Goal: Task Accomplishment & Management: Manage account settings

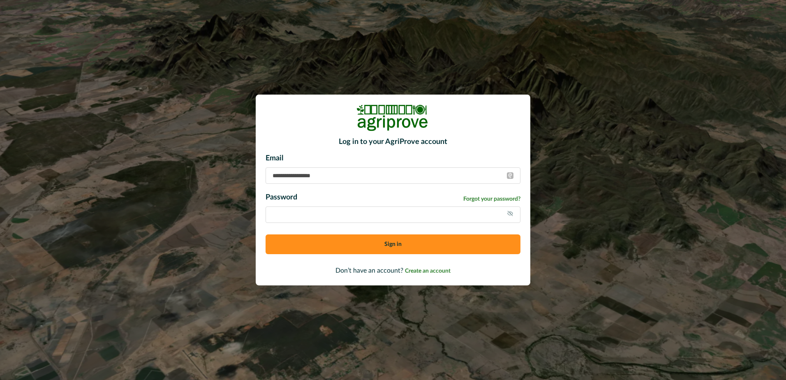
type input "**********"
click at [315, 248] on button "Sign in" at bounding box center [393, 244] width 255 height 20
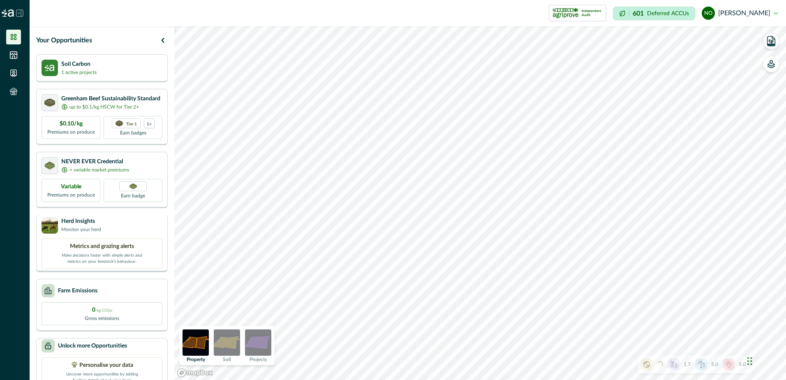
scroll to position [22, 0]
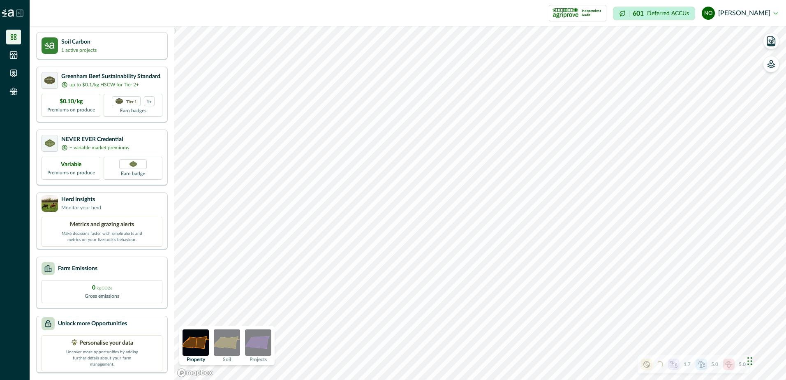
click at [229, 346] on img at bounding box center [227, 342] width 26 height 26
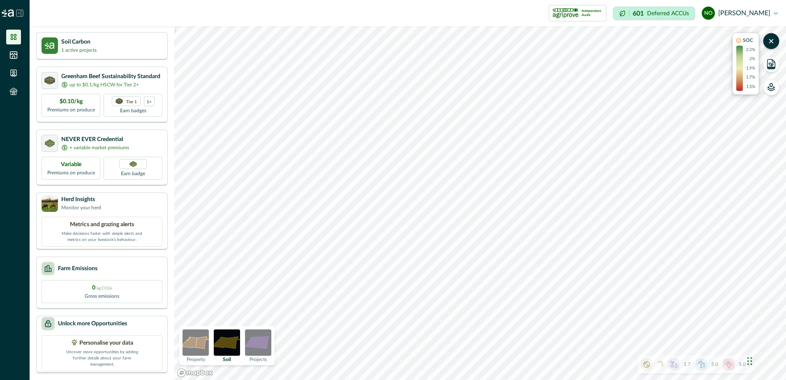
click at [259, 341] on img at bounding box center [258, 342] width 26 height 26
click at [203, 337] on img at bounding box center [196, 342] width 26 height 26
click at [771, 62] on icon "button" at bounding box center [771, 64] width 8 height 8
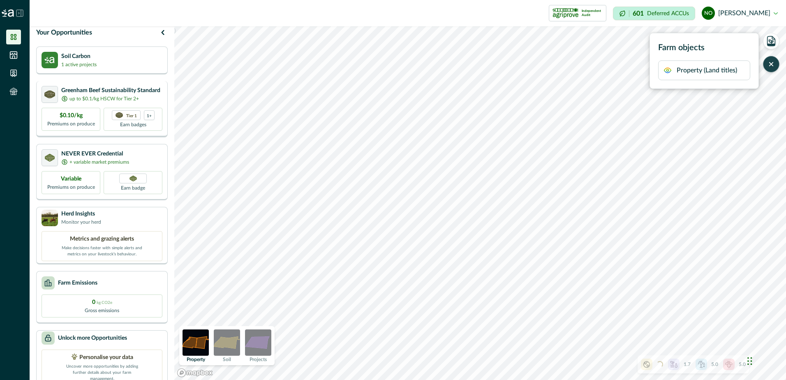
scroll to position [0, 0]
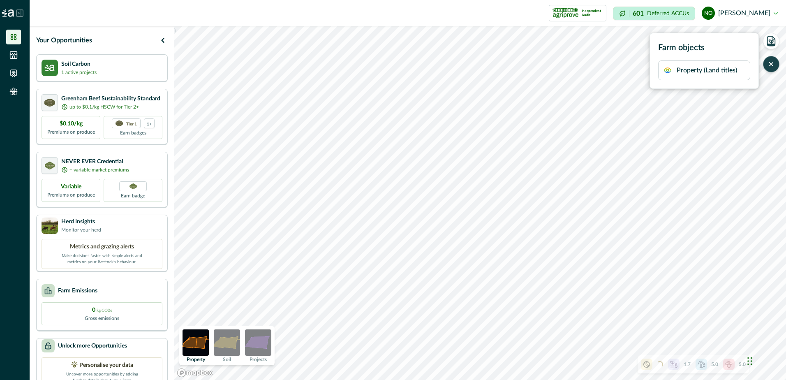
click at [12, 33] on icon at bounding box center [13, 37] width 8 height 8
click at [12, 54] on icon at bounding box center [13, 55] width 7 height 7
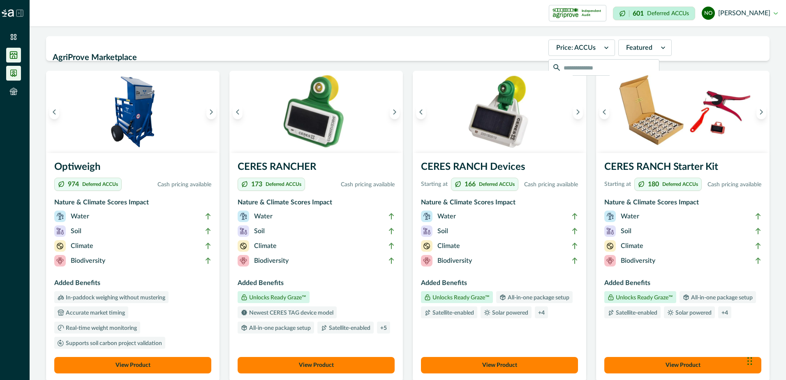
click at [16, 73] on icon at bounding box center [13, 73] width 8 height 8
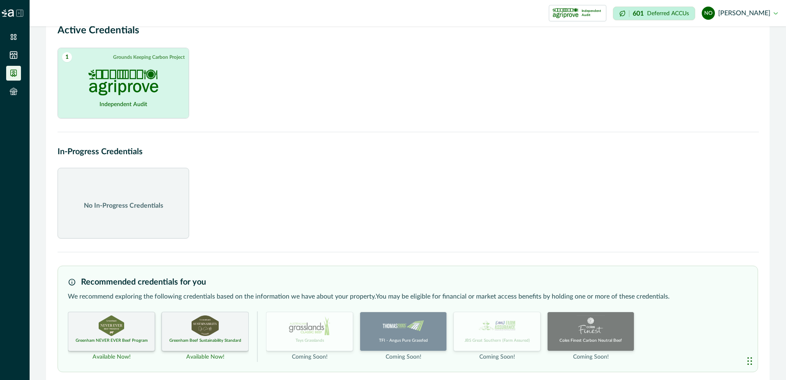
scroll to position [38, 0]
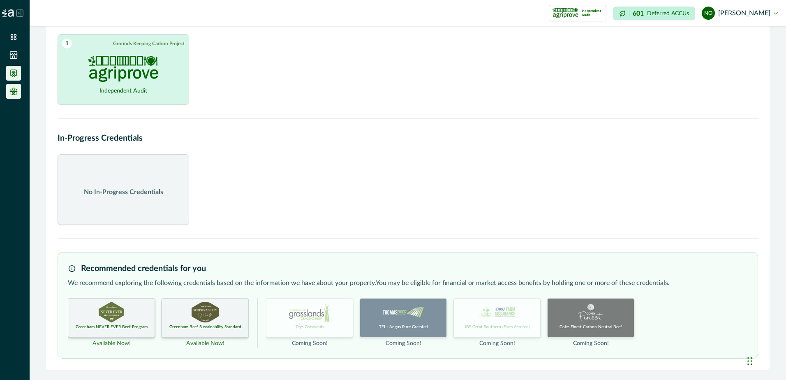
click at [12, 90] on icon at bounding box center [13, 91] width 8 height 8
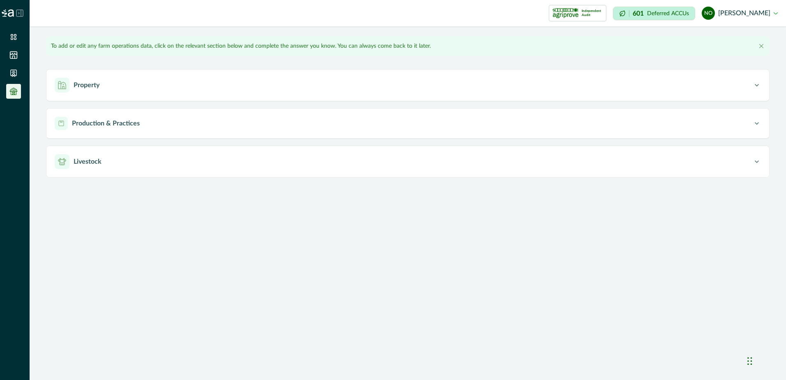
type input "*******"
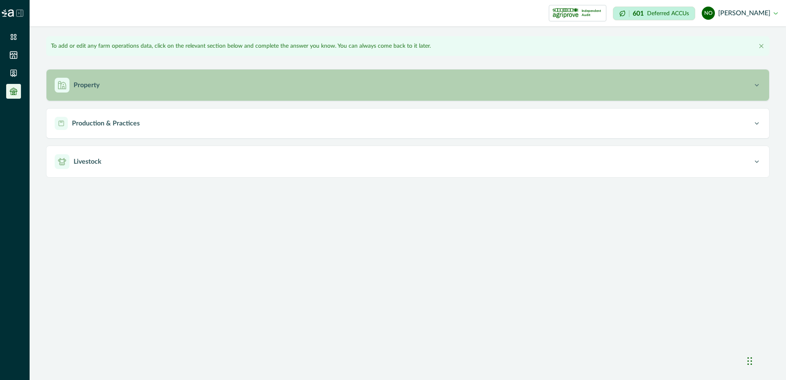
click at [106, 89] on div "Property" at bounding box center [404, 85] width 698 height 15
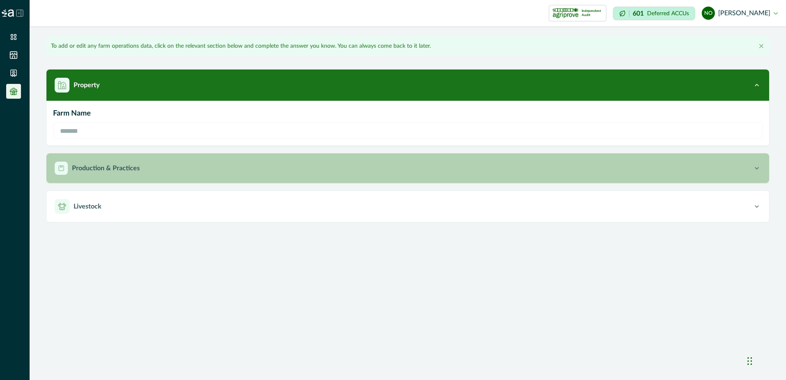
click at [120, 167] on p "Production & Practices" at bounding box center [106, 168] width 68 height 10
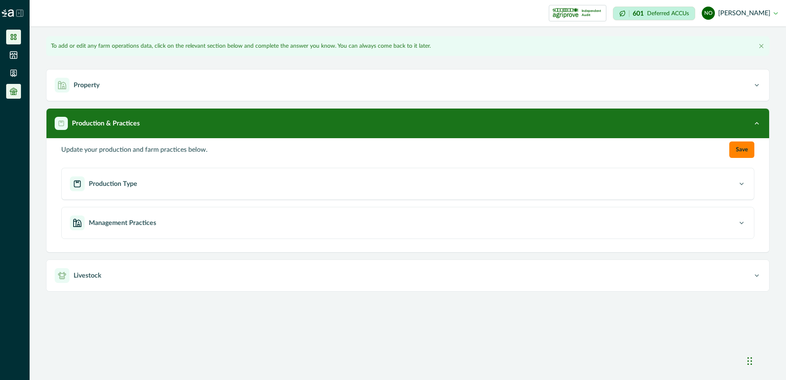
click at [7, 32] on li at bounding box center [13, 37] width 15 height 15
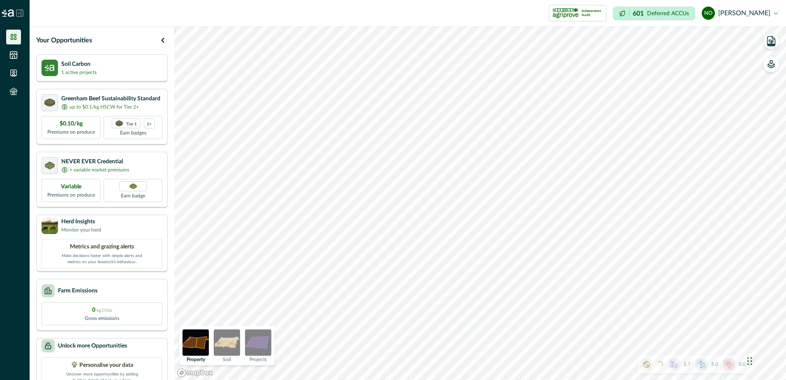
click at [649, 366] on icon at bounding box center [647, 364] width 7 height 7
click at [741, 293] on icon "button" at bounding box center [739, 294] width 7 height 7
click at [772, 67] on icon "button" at bounding box center [771, 64] width 8 height 8
click at [722, 84] on div "Farm objects Property (Land titles)" at bounding box center [704, 61] width 109 height 56
click at [722, 74] on p "Property (Land titles)" at bounding box center [707, 70] width 60 height 10
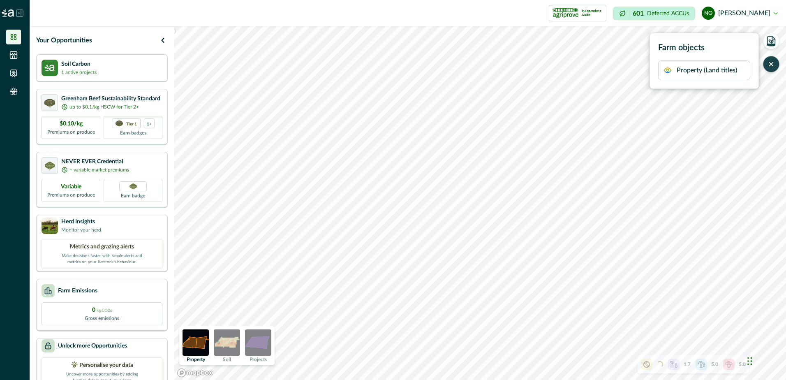
click at [671, 72] on icon "button" at bounding box center [668, 70] width 8 height 8
click at [670, 68] on icon "button" at bounding box center [668, 70] width 7 height 5
click at [669, 71] on icon "button" at bounding box center [668, 70] width 8 height 8
click at [771, 68] on button "button" at bounding box center [771, 64] width 16 height 16
click at [772, 39] on icon "button" at bounding box center [772, 41] width 12 height 12
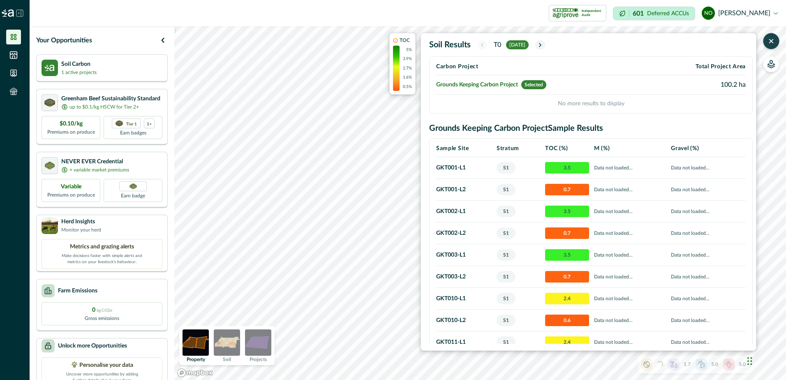
click at [772, 38] on icon "button" at bounding box center [771, 41] width 8 height 8
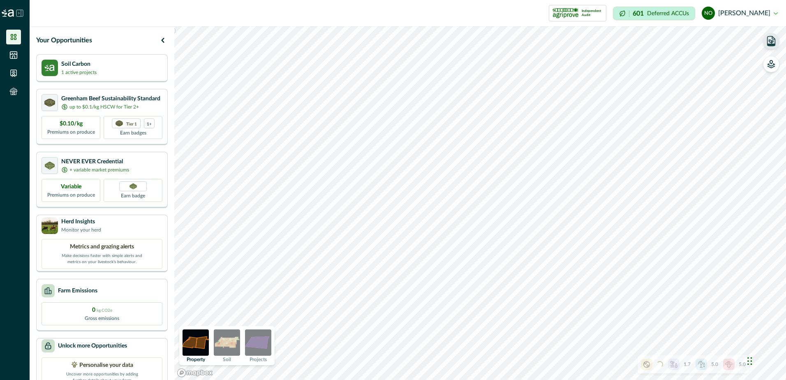
click at [232, 343] on img at bounding box center [227, 342] width 26 height 26
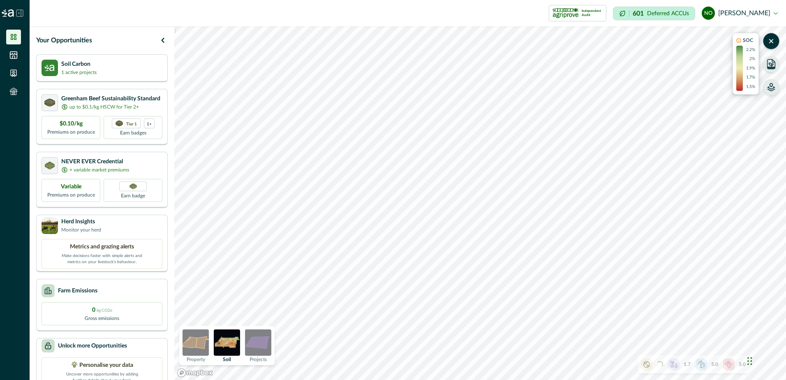
click at [773, 85] on icon "button" at bounding box center [771, 84] width 3 height 3
click at [670, 71] on icon "button" at bounding box center [668, 70] width 8 height 8
click at [664, 70] on icon "button" at bounding box center [668, 70] width 8 height 8
click at [665, 70] on icon "button" at bounding box center [668, 70] width 8 height 8
click at [262, 345] on img at bounding box center [258, 342] width 26 height 26
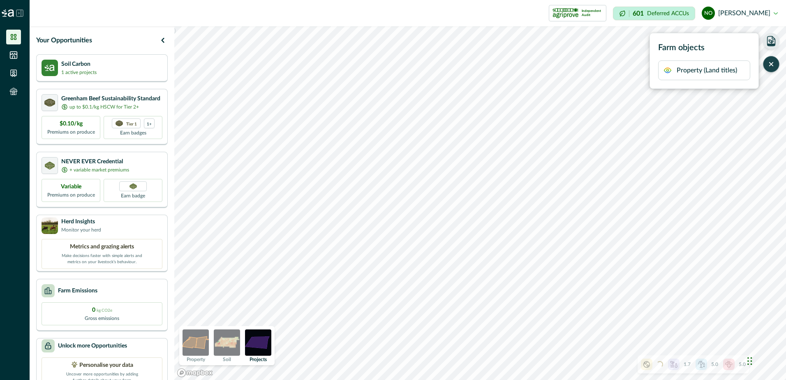
click at [776, 44] on icon "button" at bounding box center [772, 40] width 8 height 9
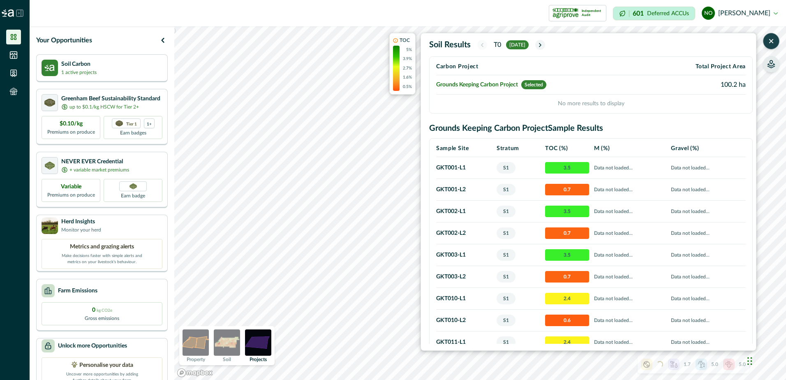
click at [776, 43] on button "button" at bounding box center [771, 41] width 16 height 16
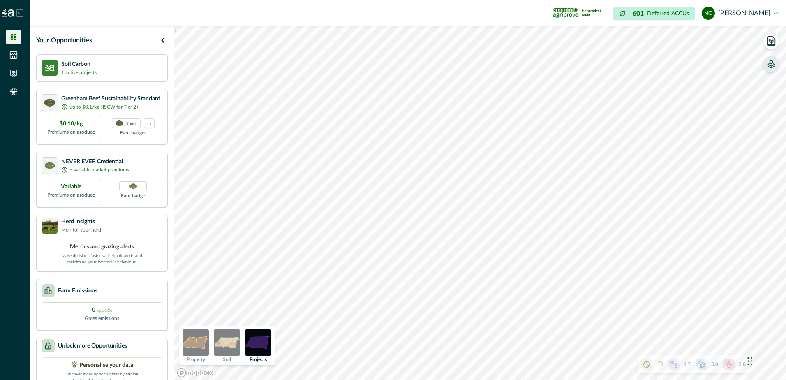
click at [195, 348] on img at bounding box center [196, 342] width 26 height 26
click at [198, 372] on link "Mapbox logo" at bounding box center [195, 372] width 36 height 9
click at [8, 13] on img at bounding box center [8, 12] width 12 height 7
click at [159, 38] on icon "button" at bounding box center [163, 40] width 10 height 10
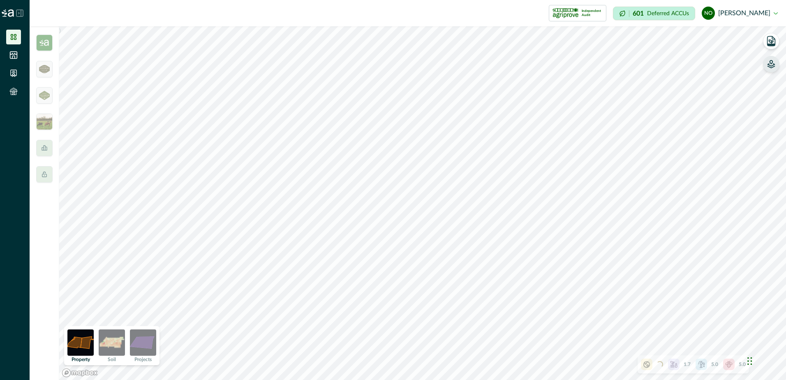
click at [144, 354] on img at bounding box center [143, 342] width 26 height 26
